Goal: Information Seeking & Learning: Learn about a topic

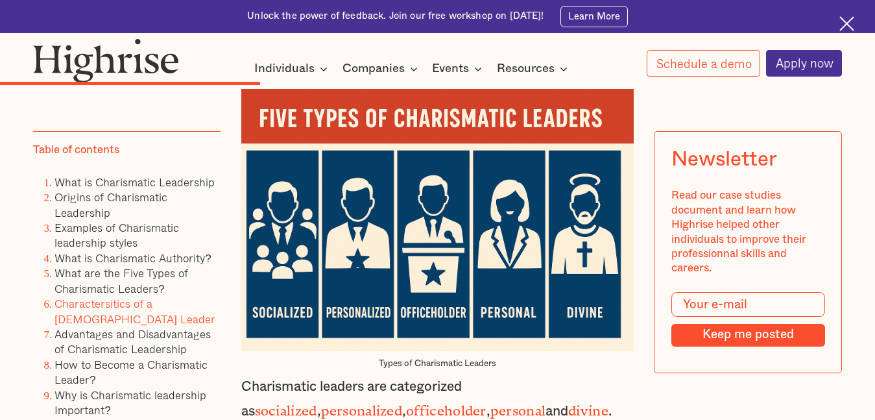
scroll to position [3799, 0]
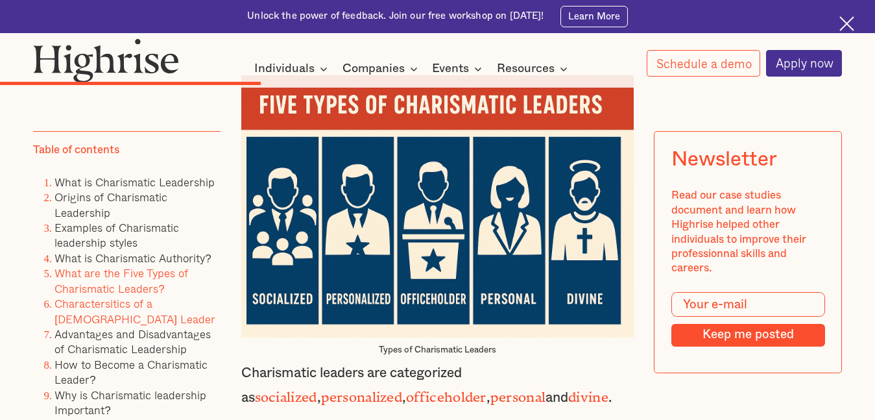
click at [84, 272] on link "What are the Five Types of Charismatic Leaders?" at bounding box center [121, 281] width 134 height 32
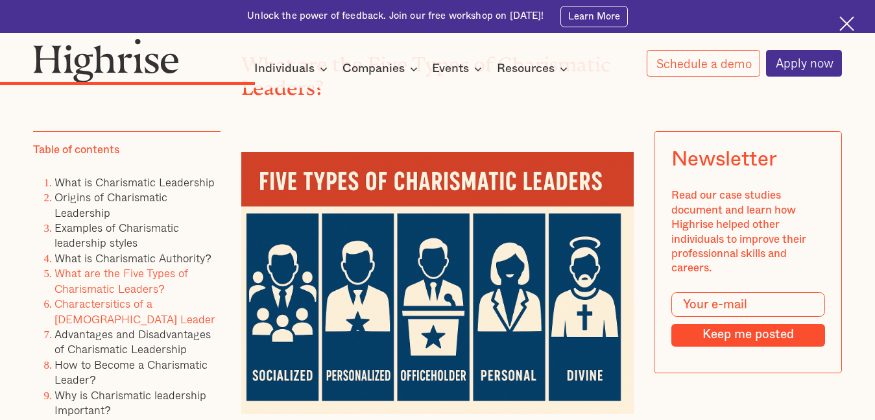
scroll to position [3722, 0]
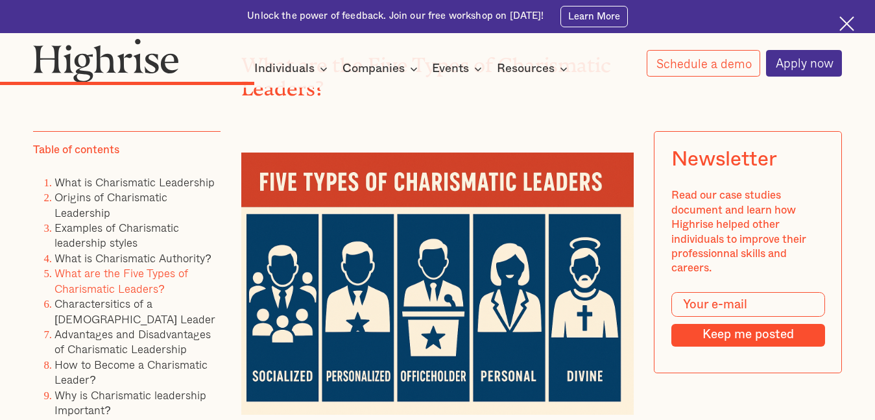
click at [84, 272] on link "What are the Five Types of Charismatic Leaders?" at bounding box center [121, 281] width 134 height 32
drag, startPoint x: 84, startPoint y: 272, endPoint x: 486, endPoint y: 208, distance: 407.2
click at [486, 208] on img at bounding box center [437, 283] width 393 height 262
click at [376, 282] on img at bounding box center [437, 283] width 393 height 262
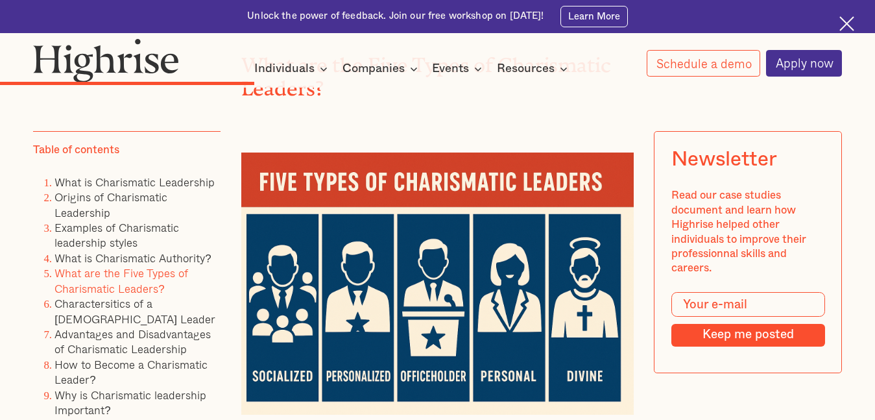
click at [376, 282] on img at bounding box center [437, 283] width 393 height 262
click at [274, 354] on img at bounding box center [437, 283] width 393 height 262
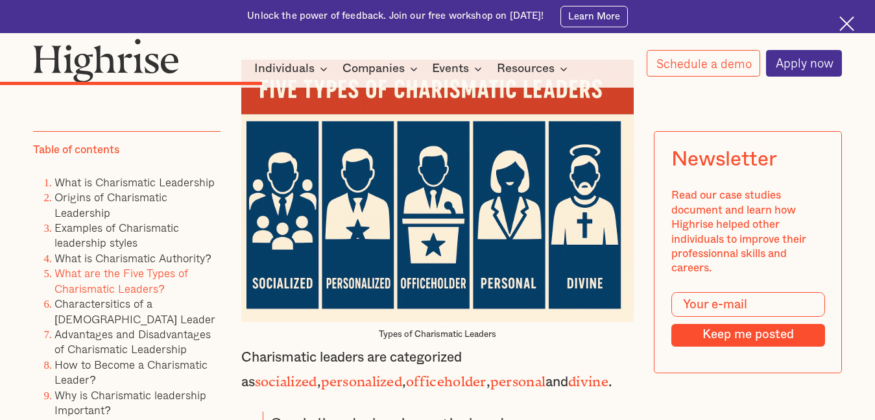
scroll to position [3814, 0]
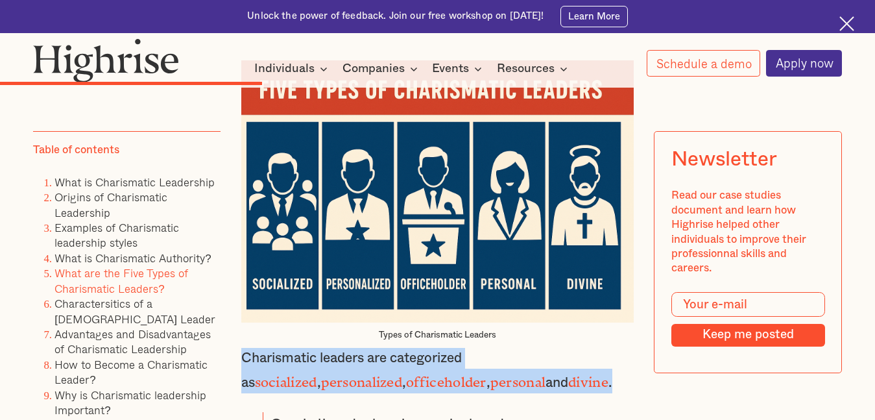
drag, startPoint x: 243, startPoint y: 333, endPoint x: 557, endPoint y: 351, distance: 314.5
click at [557, 351] on p "Charismatic leaders are categorized as socialized , personalized , officeholder…" at bounding box center [437, 370] width 393 height 45
copy p "Charismatic leaders are categorized as socialized , personalized , officeholder…"
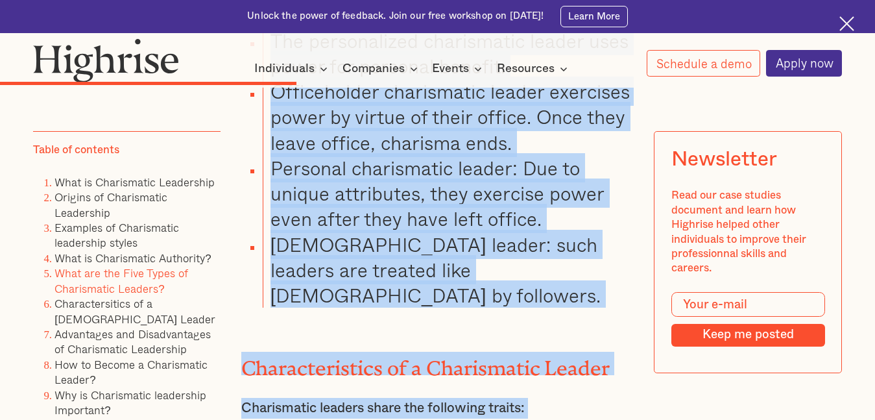
scroll to position [4276, 0]
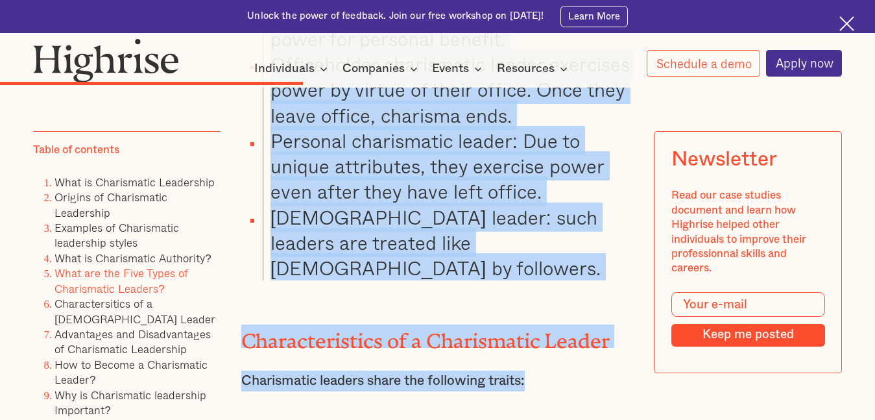
drag, startPoint x: 275, startPoint y: 155, endPoint x: 539, endPoint y: 311, distance: 306.5
click at [539, 311] on div "What is Charismatic Authority? Charismatic Authority is derived from a leader's…" at bounding box center [437, 427] width 393 height 2299
click at [506, 219] on li "[DEMOGRAPHIC_DATA] leader: such leaders are treated like [DEMOGRAPHIC_DATA] by …" at bounding box center [448, 242] width 371 height 77
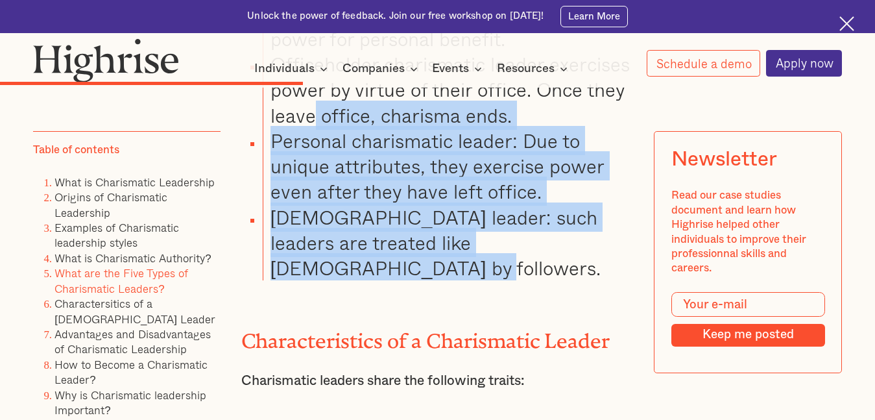
drag, startPoint x: 608, startPoint y: 224, endPoint x: 311, endPoint y: 123, distance: 313.2
click at [311, 102] on ul "Socialized charismatic leaders use power for the benefit of others. The persona…" at bounding box center [428, 114] width 409 height 331
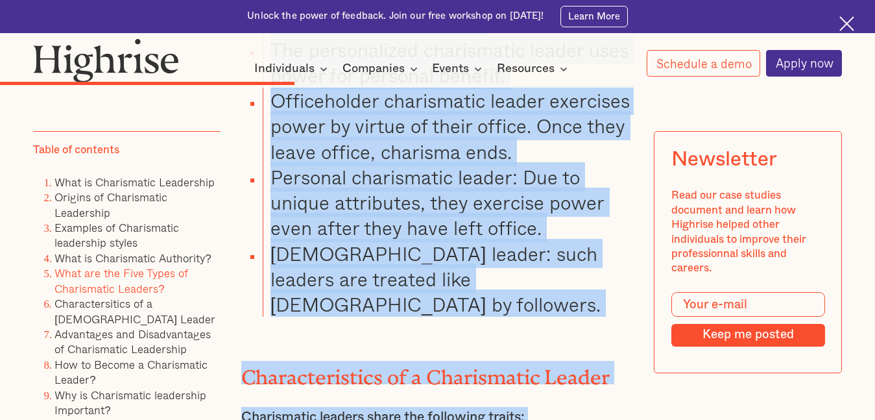
scroll to position [4302, 0]
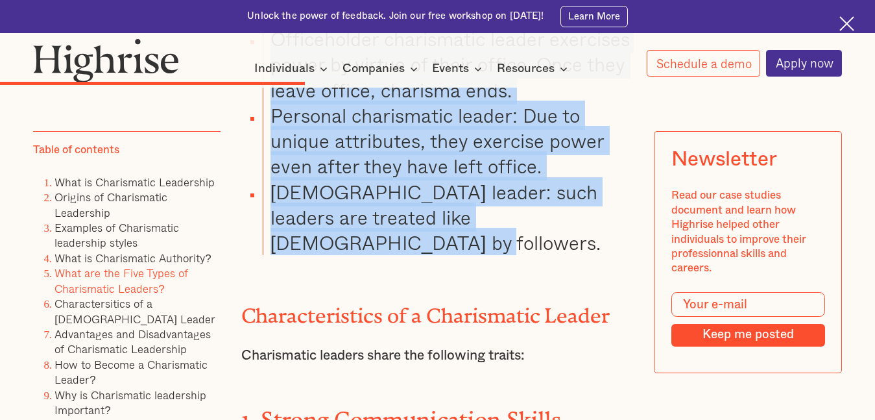
drag, startPoint x: 270, startPoint y: 183, endPoint x: 612, endPoint y: 201, distance: 342.3
click at [612, 201] on ul "Socialized charismatic leaders use power for the benefit of others. The persona…" at bounding box center [428, 89] width 409 height 331
copy ul "Socialized charismatic leaders use power for the benefit of others. The persona…"
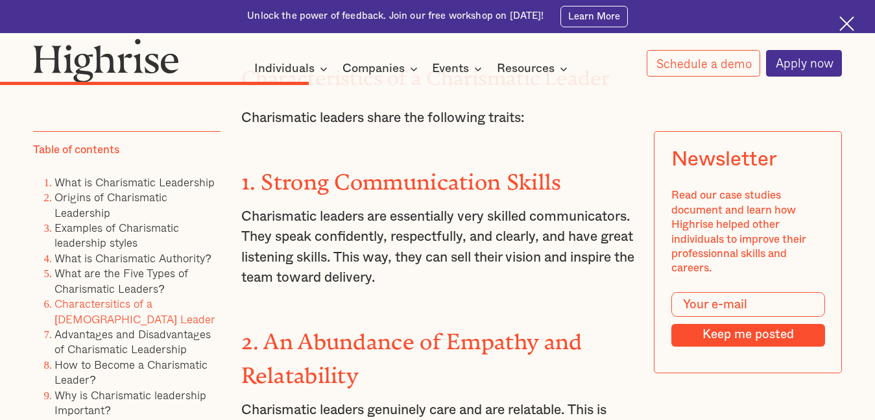
scroll to position [4230, 0]
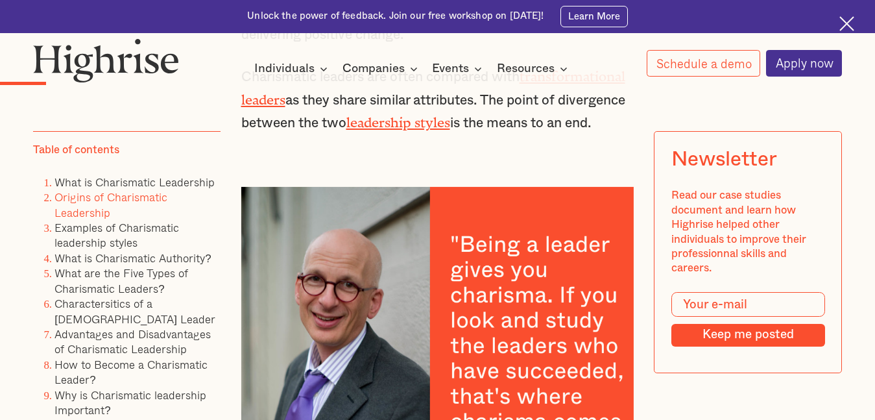
scroll to position [1356, 0]
